Goal: Use online tool/utility: Utilize a website feature to perform a specific function

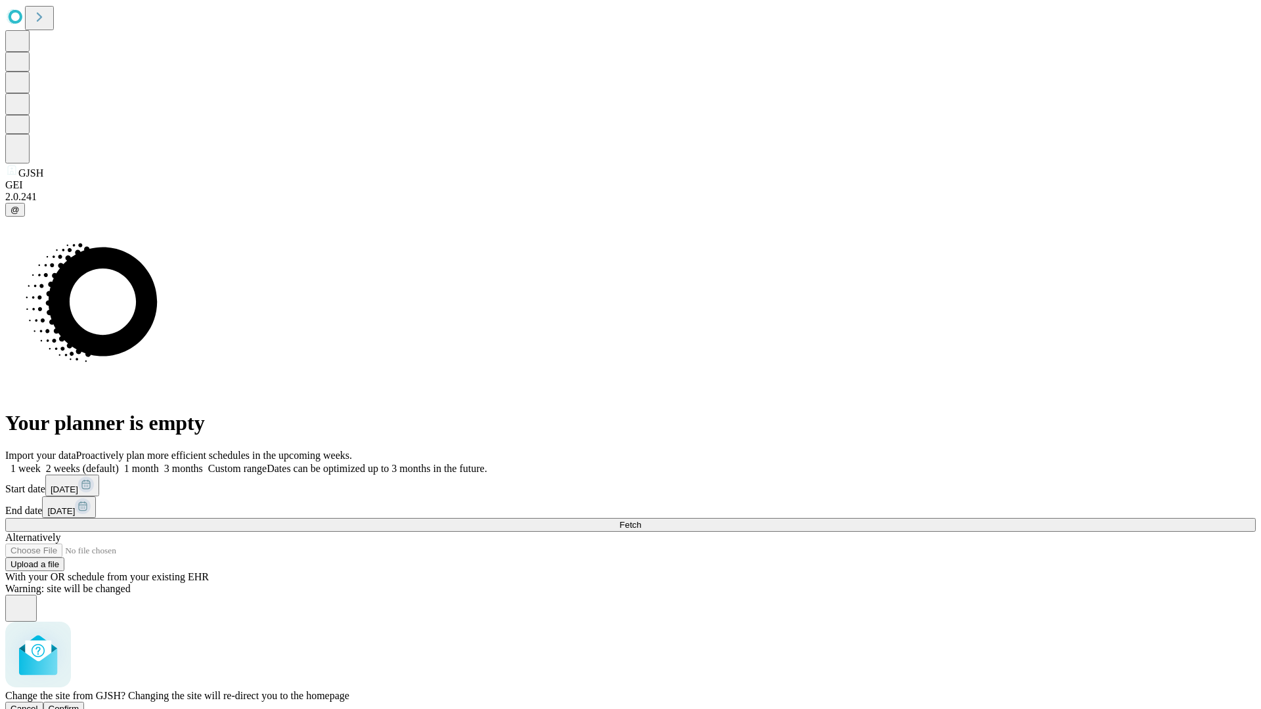
click at [79, 704] on span "Confirm" at bounding box center [64, 709] width 31 height 10
click at [159, 463] on label "1 month" at bounding box center [139, 468] width 40 height 11
click at [641, 520] on span "Fetch" at bounding box center [630, 525] width 22 height 10
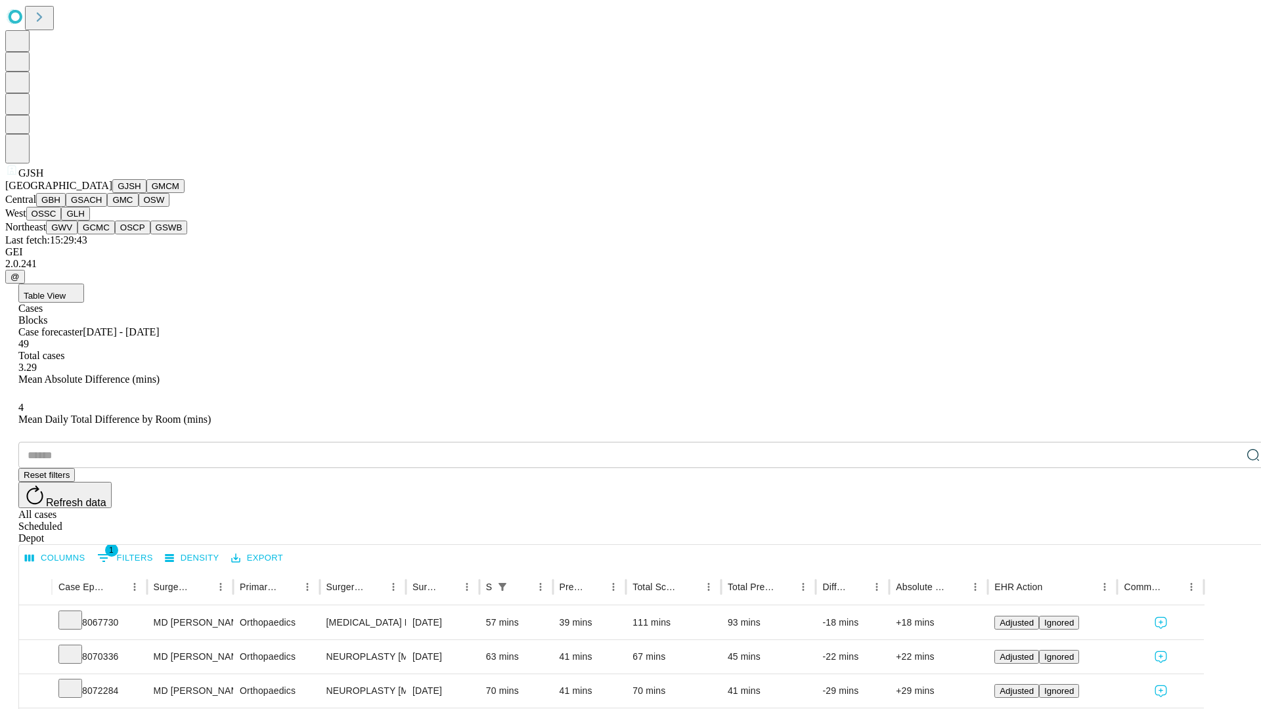
click at [146, 193] on button "GMCM" at bounding box center [165, 186] width 38 height 14
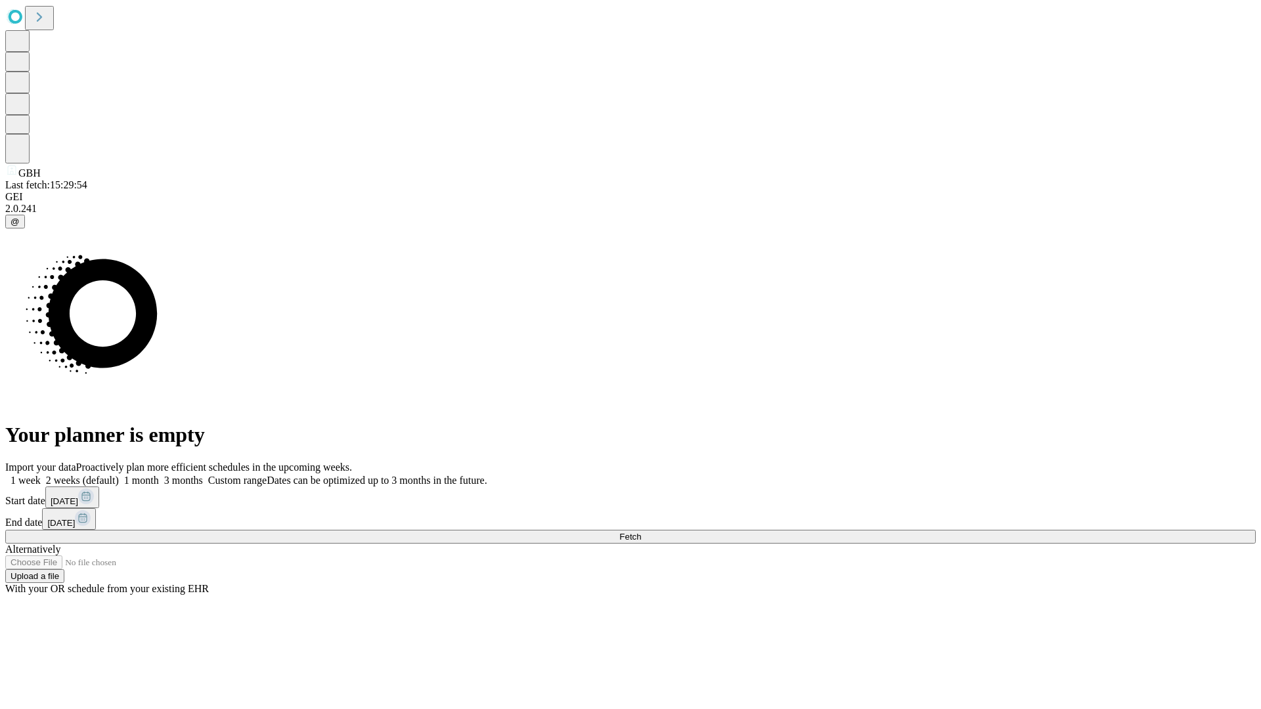
click at [159, 475] on label "1 month" at bounding box center [139, 480] width 40 height 11
click at [641, 532] on span "Fetch" at bounding box center [630, 537] width 22 height 10
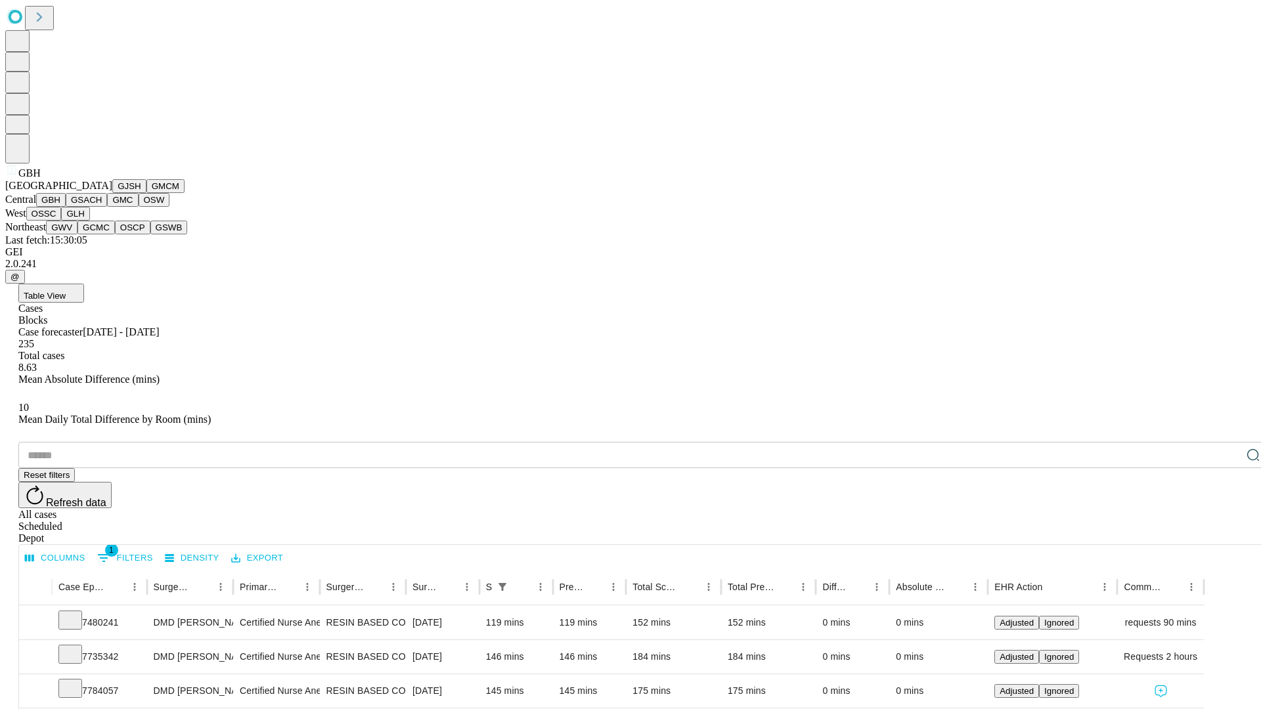
click at [102, 207] on button "GSACH" at bounding box center [86, 200] width 41 height 14
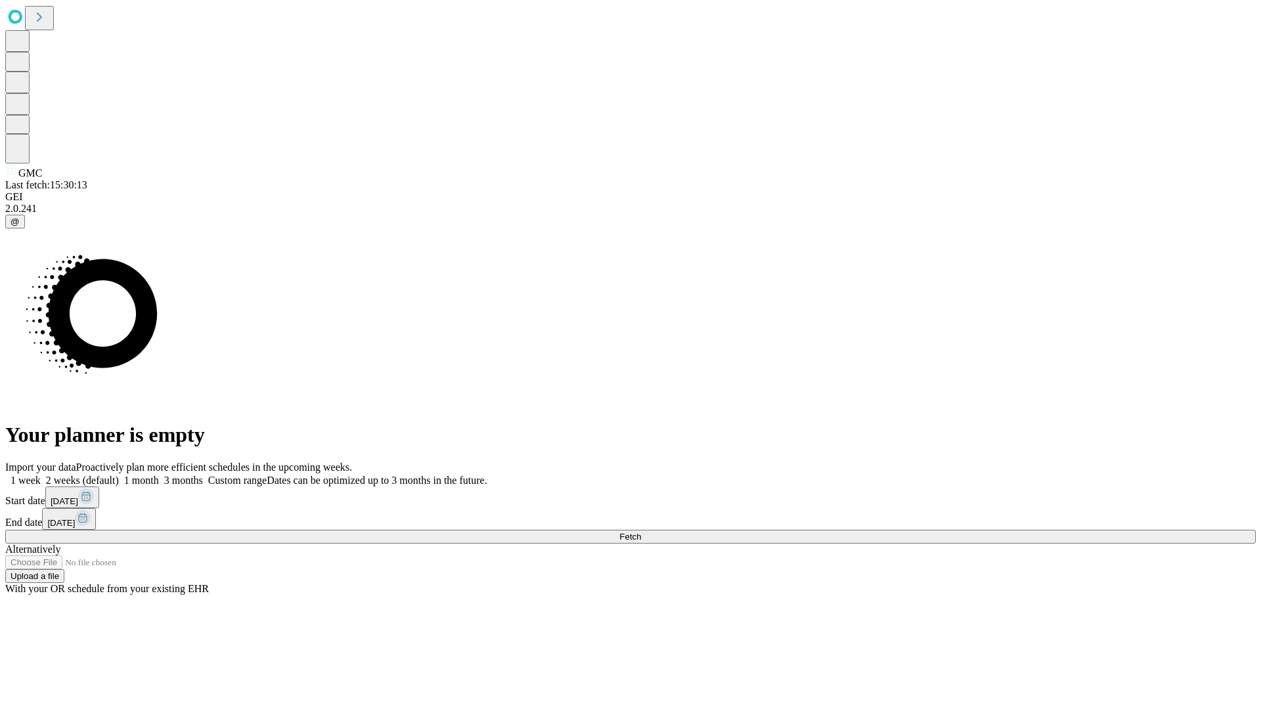
click at [159, 475] on label "1 month" at bounding box center [139, 480] width 40 height 11
click at [641, 532] on span "Fetch" at bounding box center [630, 537] width 22 height 10
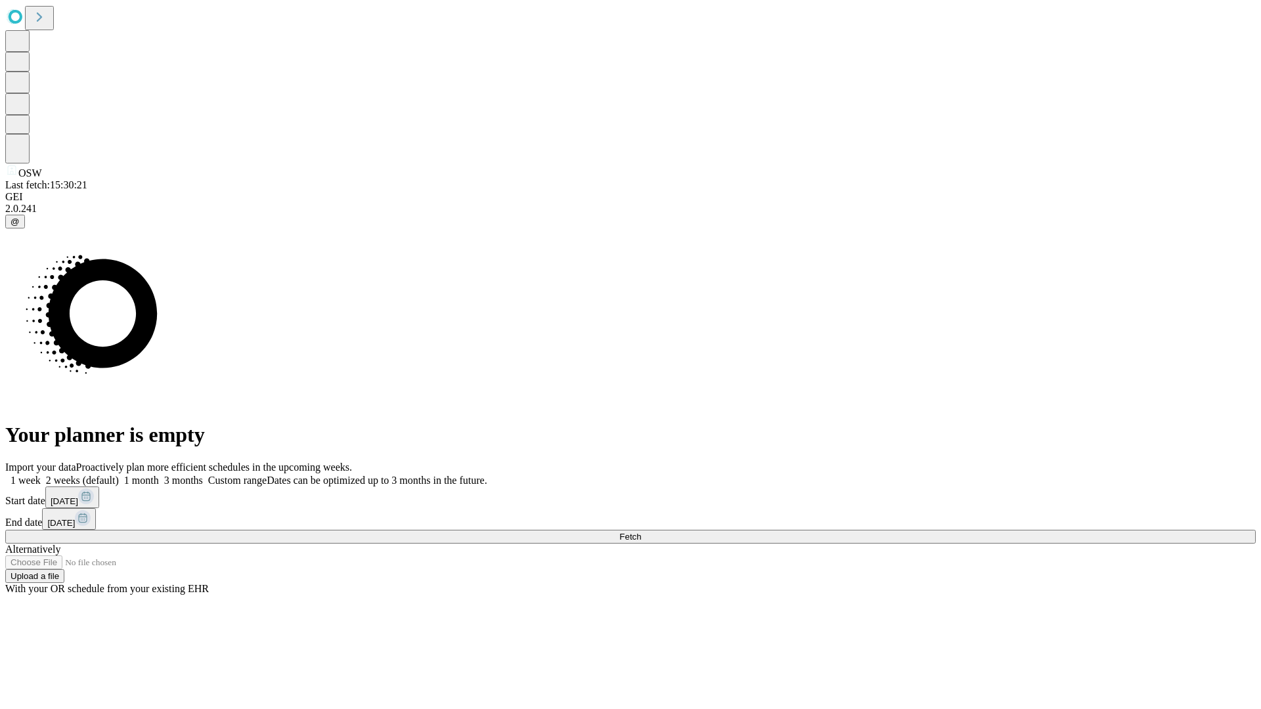
click at [159, 475] on label "1 month" at bounding box center [139, 480] width 40 height 11
click at [641, 532] on span "Fetch" at bounding box center [630, 537] width 22 height 10
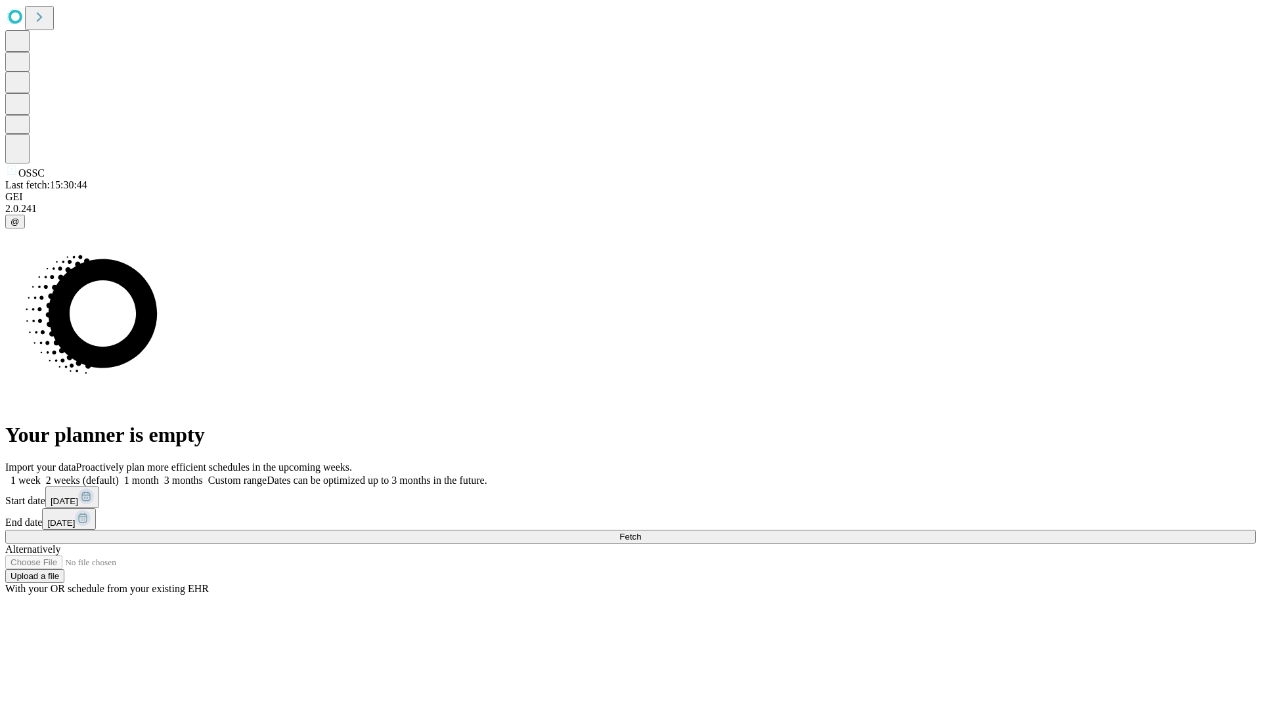
click at [641, 532] on span "Fetch" at bounding box center [630, 537] width 22 height 10
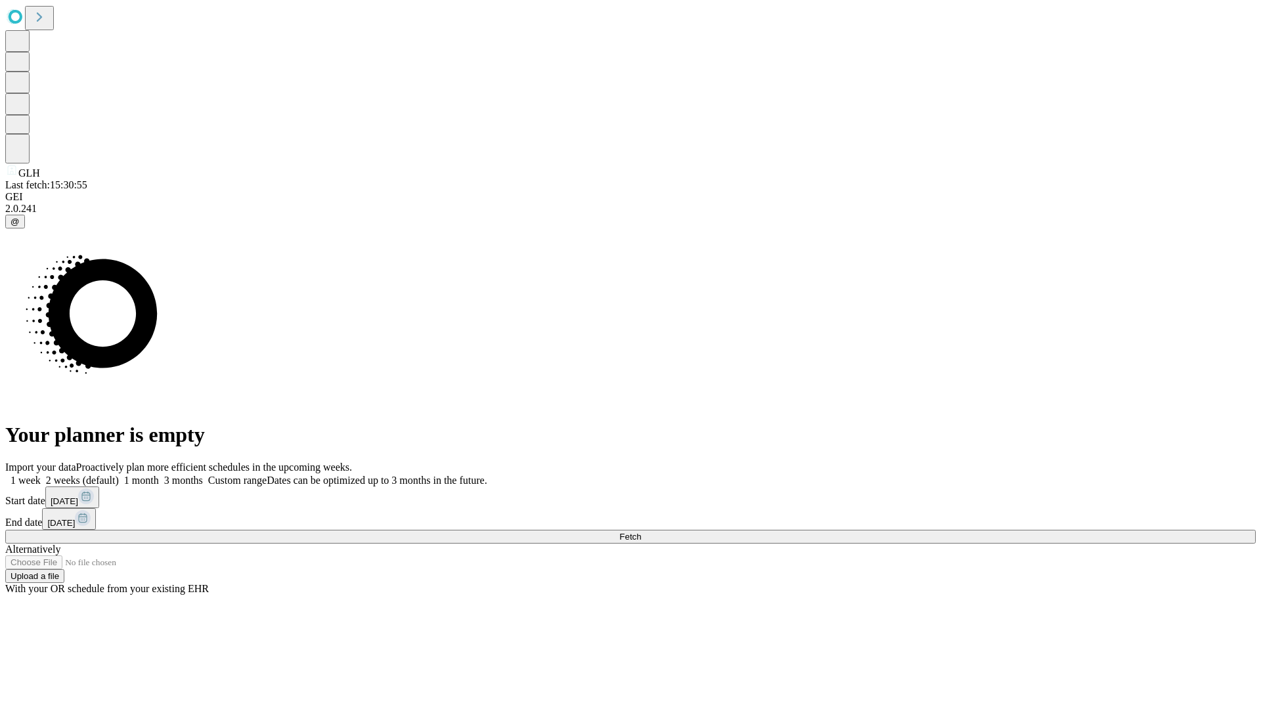
click at [641, 532] on span "Fetch" at bounding box center [630, 537] width 22 height 10
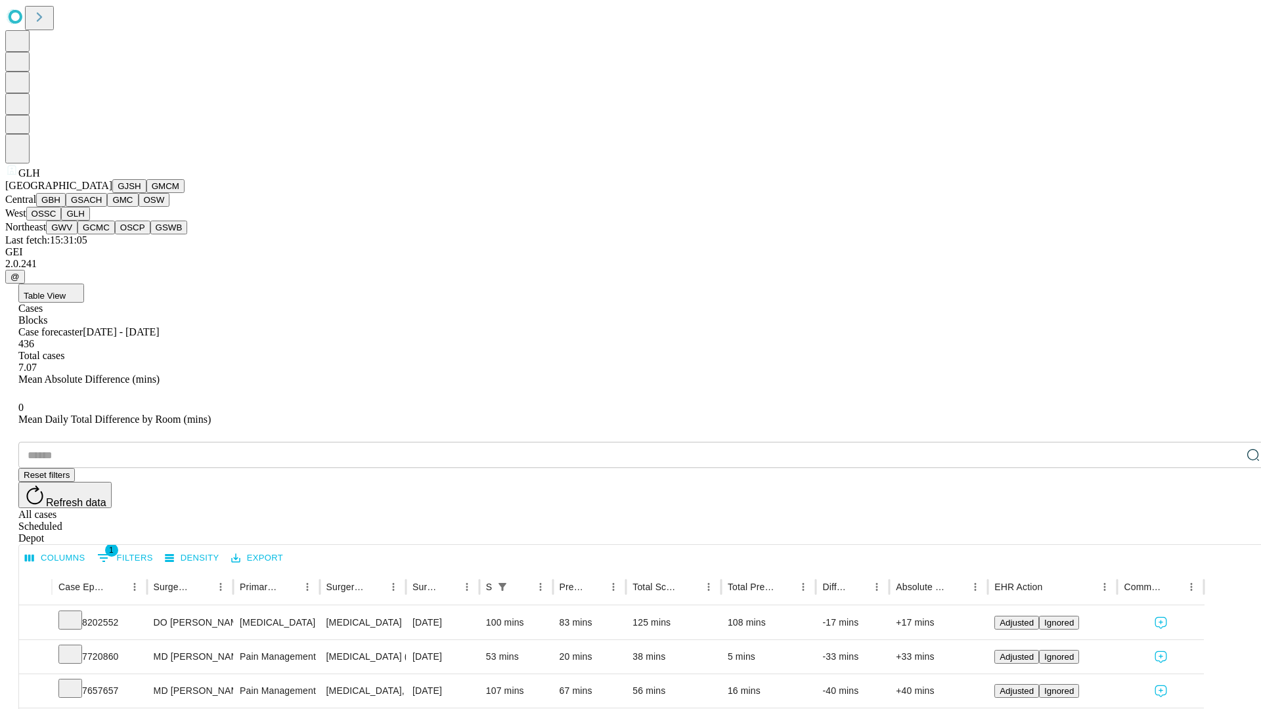
click at [78, 235] on button "GWV" at bounding box center [62, 228] width 32 height 14
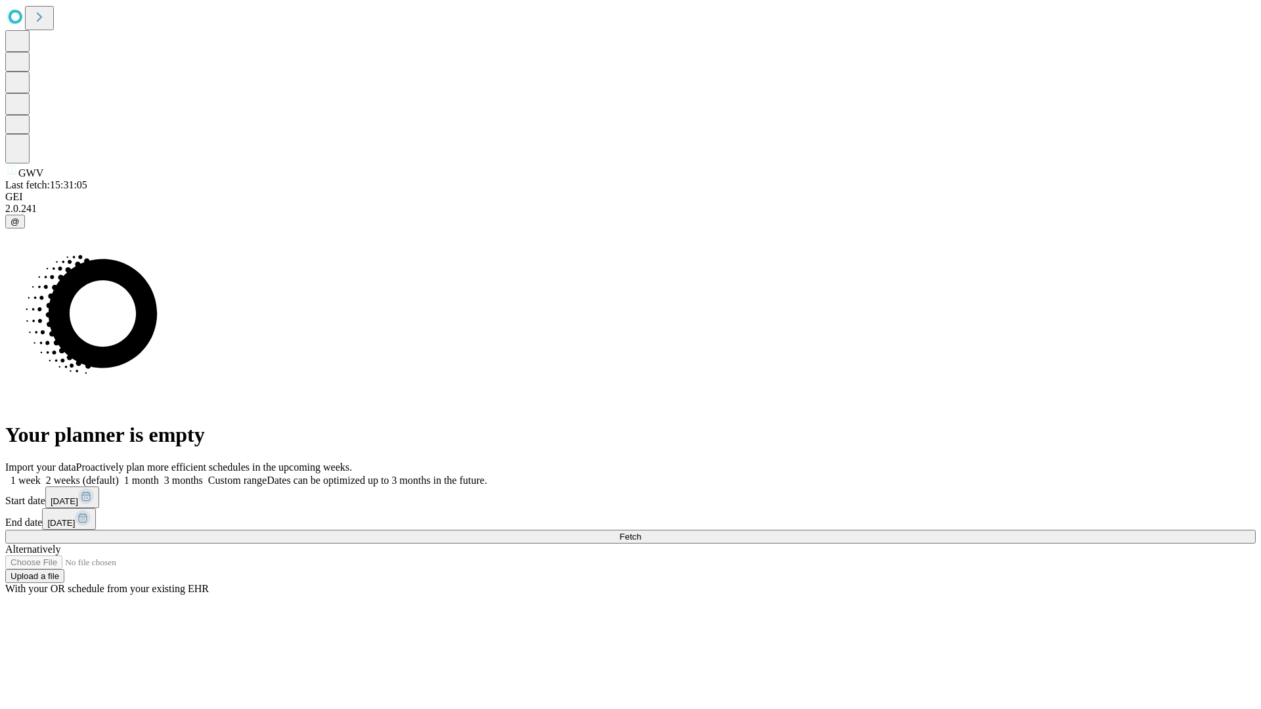
click at [159, 475] on label "1 month" at bounding box center [139, 480] width 40 height 11
click at [641, 532] on span "Fetch" at bounding box center [630, 537] width 22 height 10
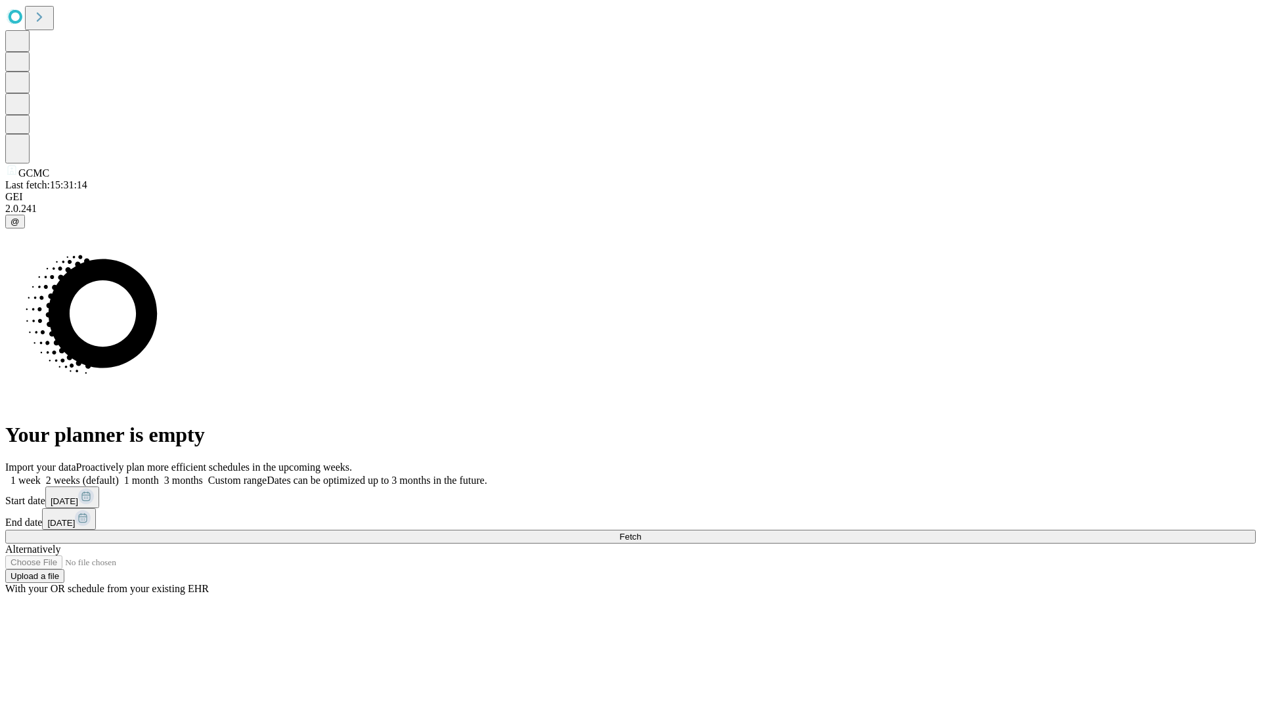
click at [159, 475] on label "1 month" at bounding box center [139, 480] width 40 height 11
click at [641, 532] on span "Fetch" at bounding box center [630, 537] width 22 height 10
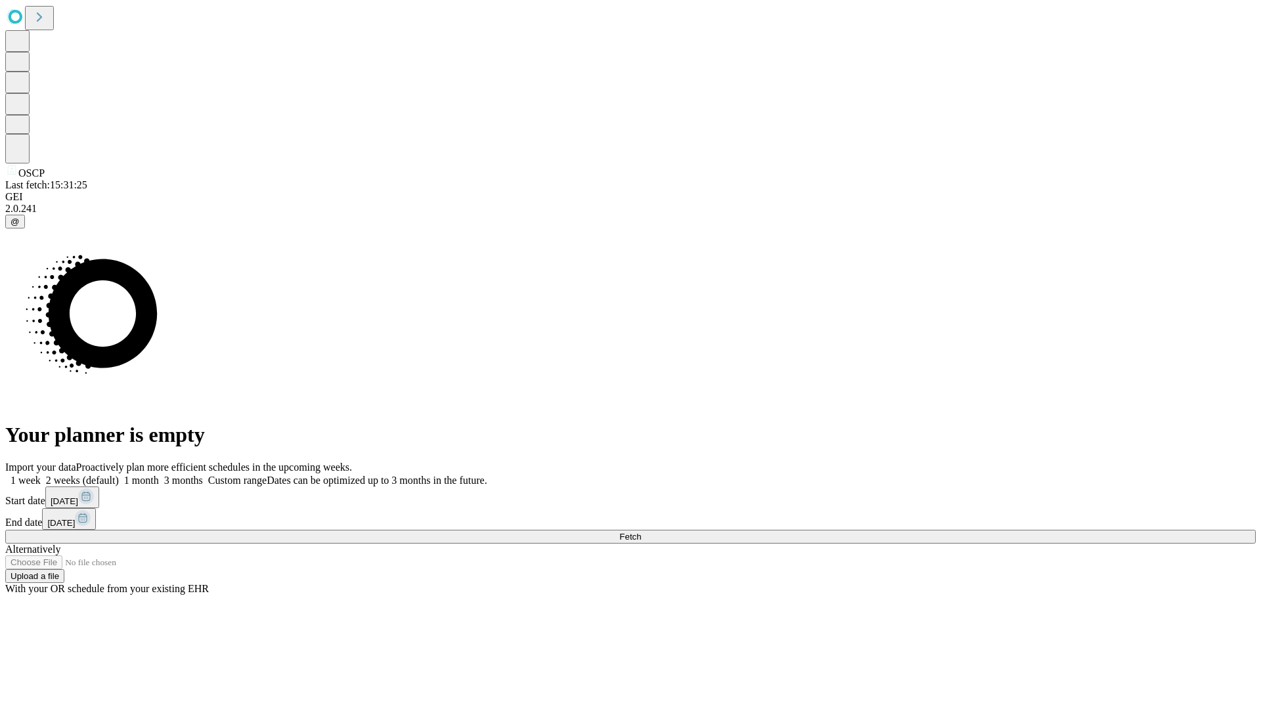
click at [641, 532] on span "Fetch" at bounding box center [630, 537] width 22 height 10
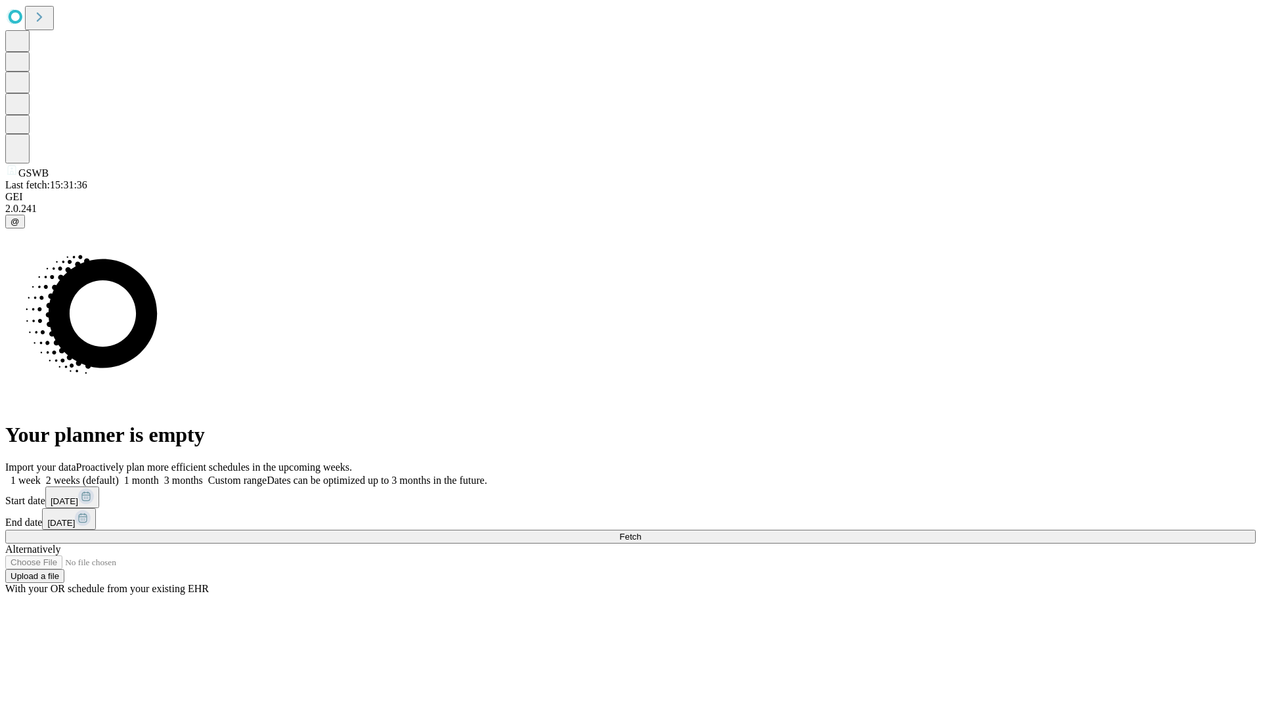
click at [159, 475] on label "1 month" at bounding box center [139, 480] width 40 height 11
click at [641, 532] on span "Fetch" at bounding box center [630, 537] width 22 height 10
